Goal: Task Accomplishment & Management: Manage account settings

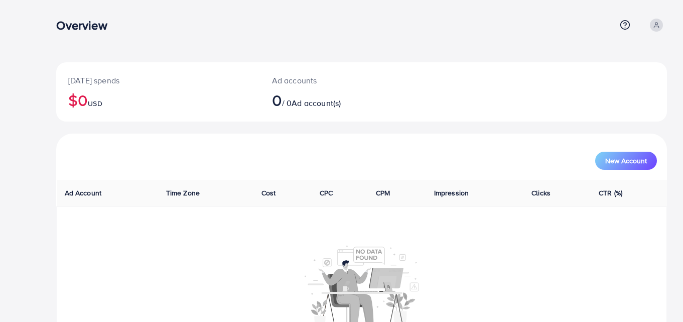
drag, startPoint x: 272, startPoint y: 9, endPoint x: 148, endPoint y: -39, distance: 133.6
click at [148, 0] on html "Overview Help Center Contact Support Plans and Pricing Term and policy About Us…" at bounding box center [341, 161] width 683 height 322
click at [657, 25] on icon at bounding box center [656, 25] width 7 height 7
click at [618, 52] on link "Profile" at bounding box center [618, 60] width 95 height 23
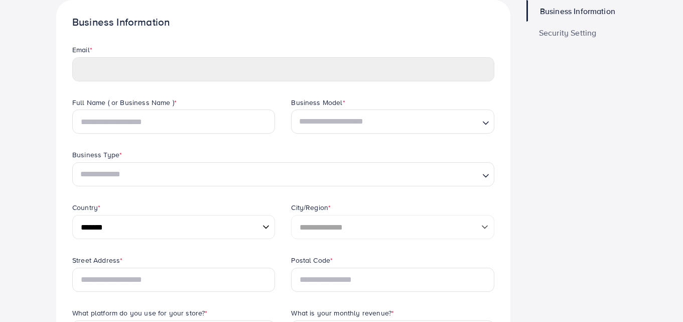
scroll to position [60, 0]
